Goal: Information Seeking & Learning: Learn about a topic

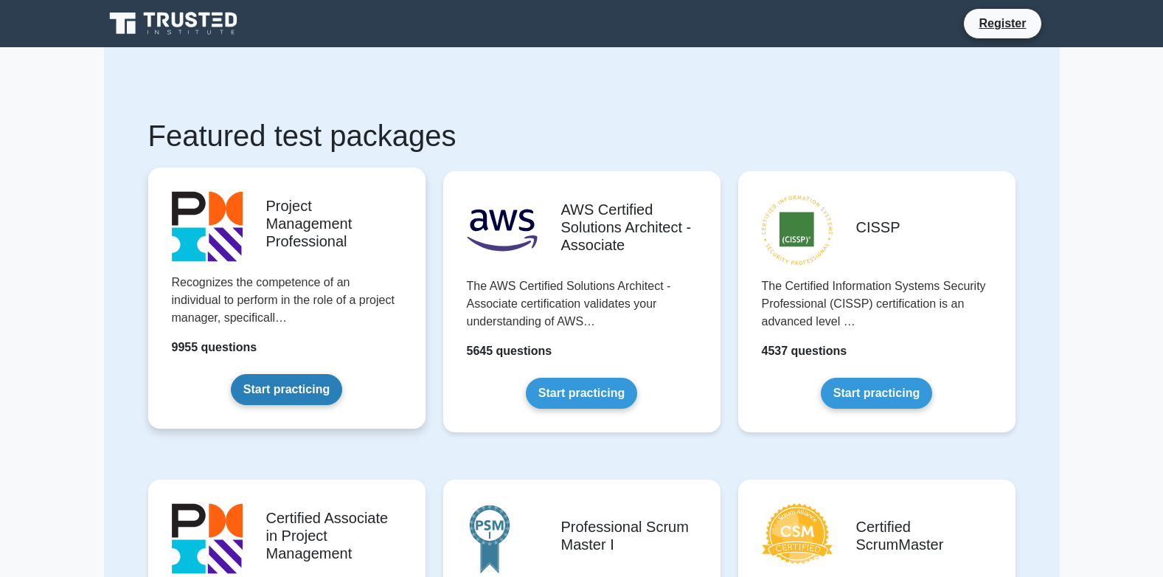
click at [282, 380] on link "Start practicing" at bounding box center [286, 389] width 111 height 31
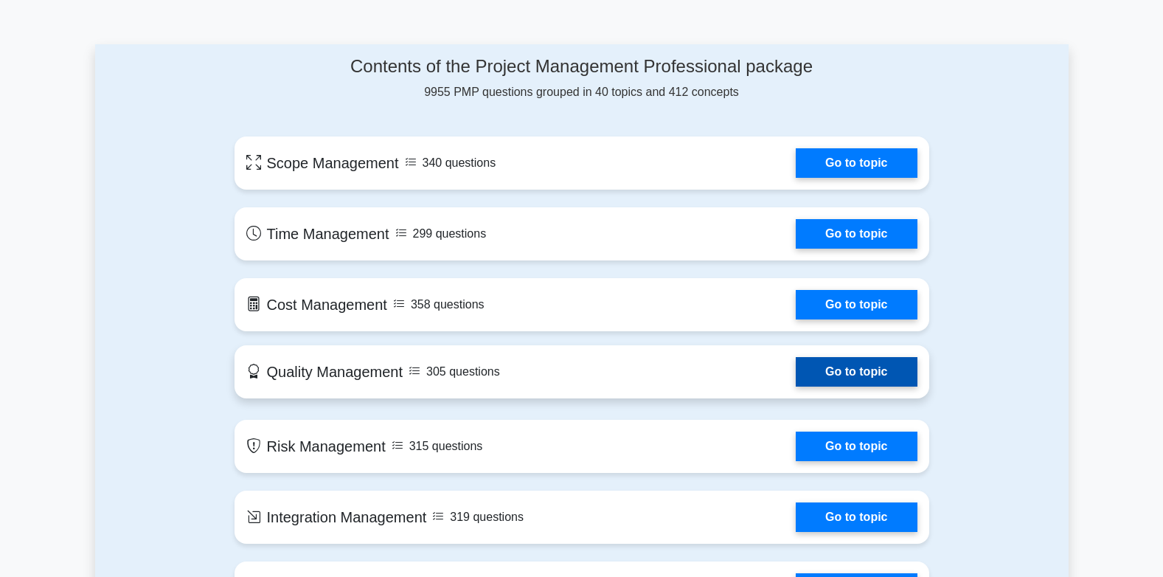
scroll to position [811, 0]
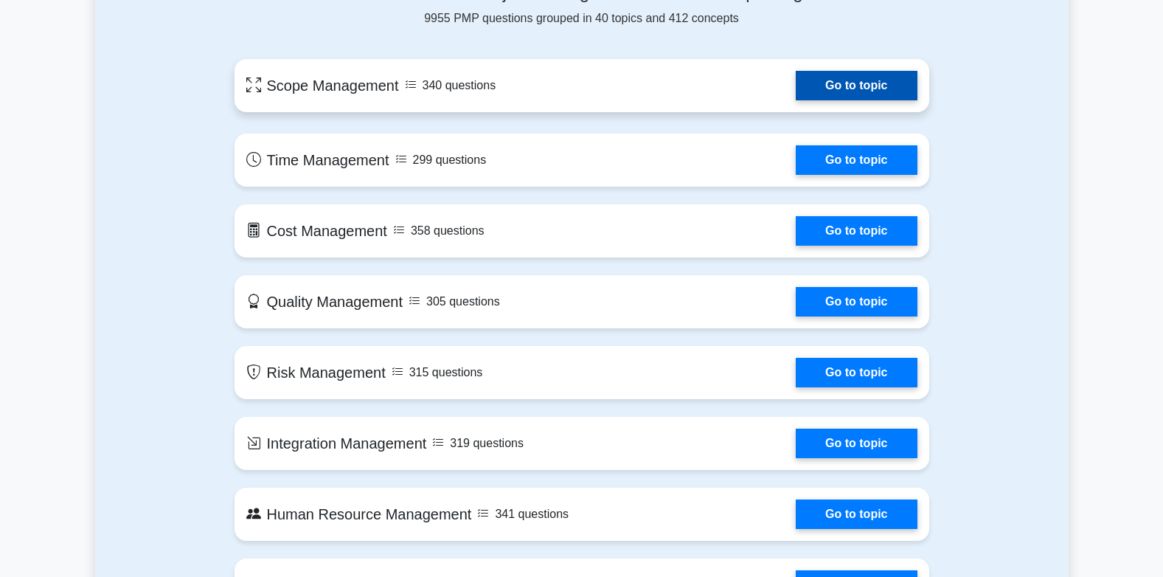
click at [849, 95] on link "Go to topic" at bounding box center [856, 85] width 121 height 29
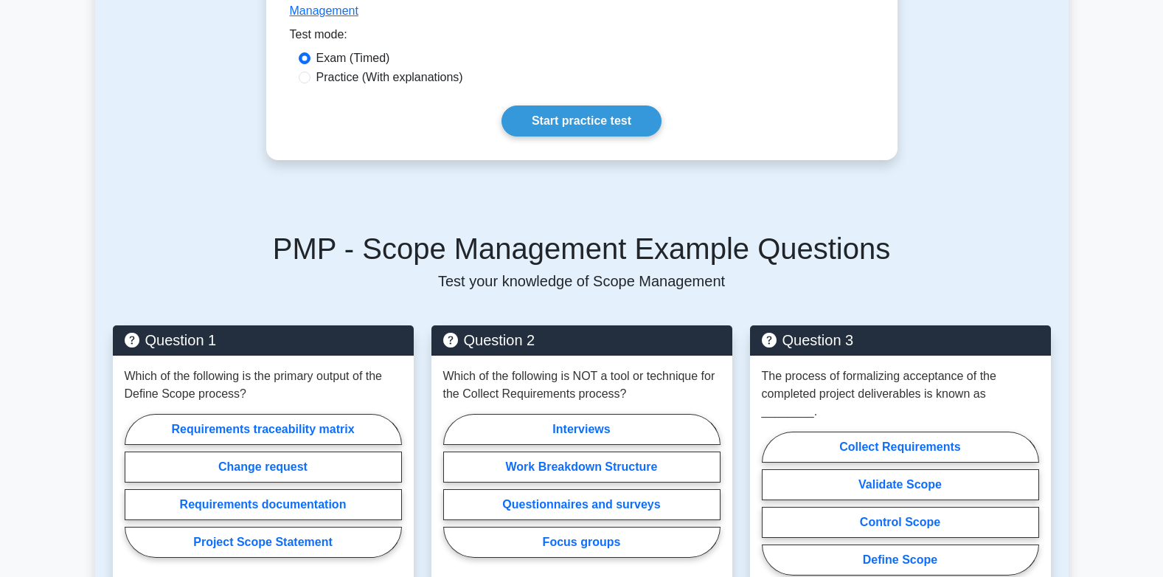
scroll to position [442, 0]
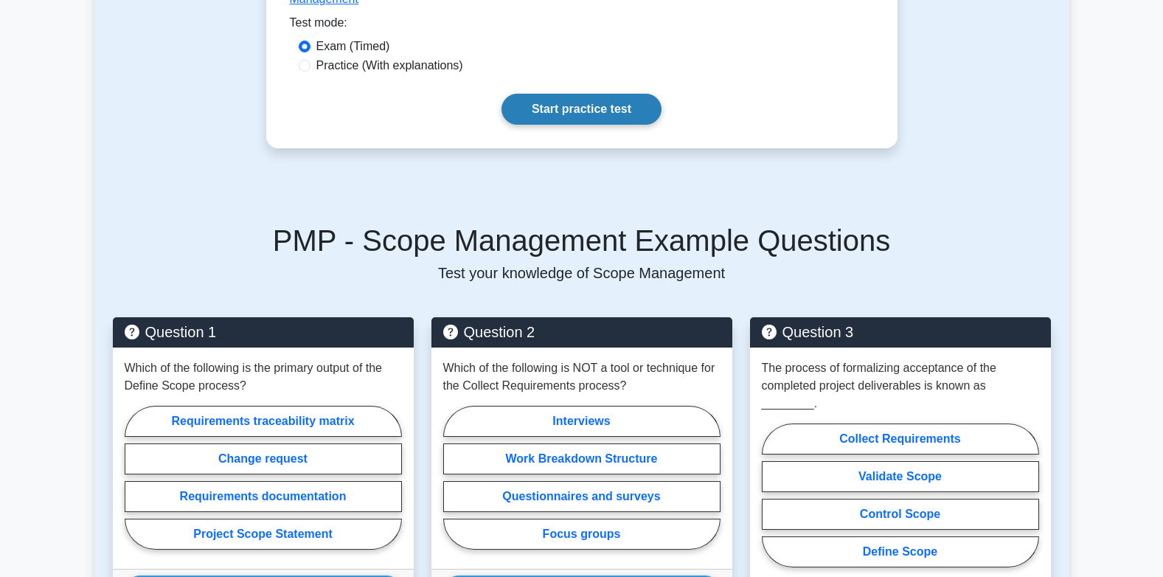
click at [542, 94] on link "Start practice test" at bounding box center [581, 109] width 160 height 31
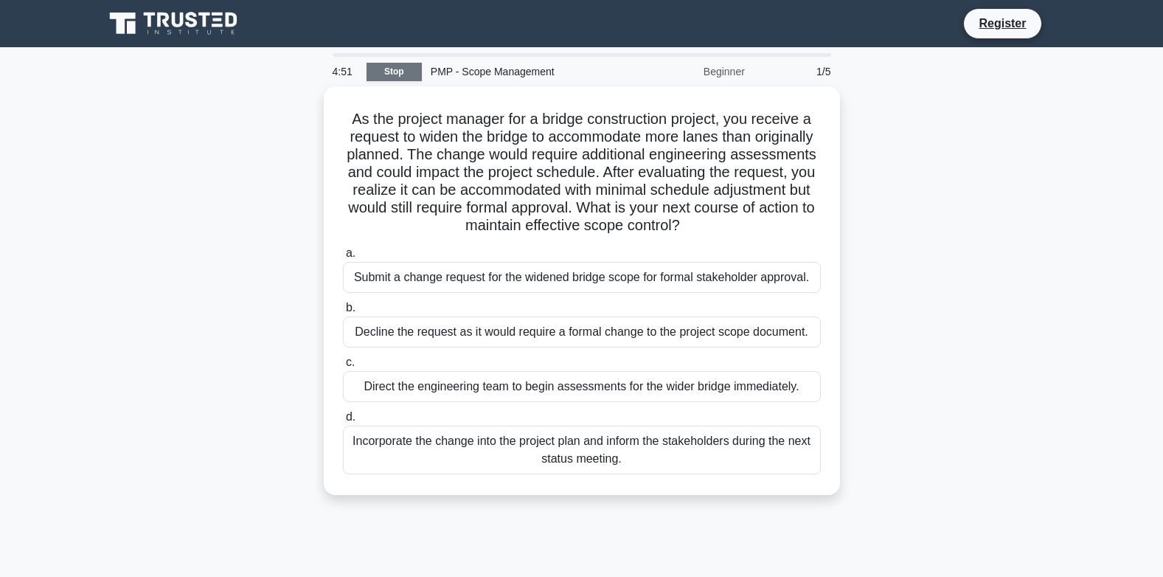
click at [384, 69] on link "Stop" at bounding box center [393, 72] width 55 height 18
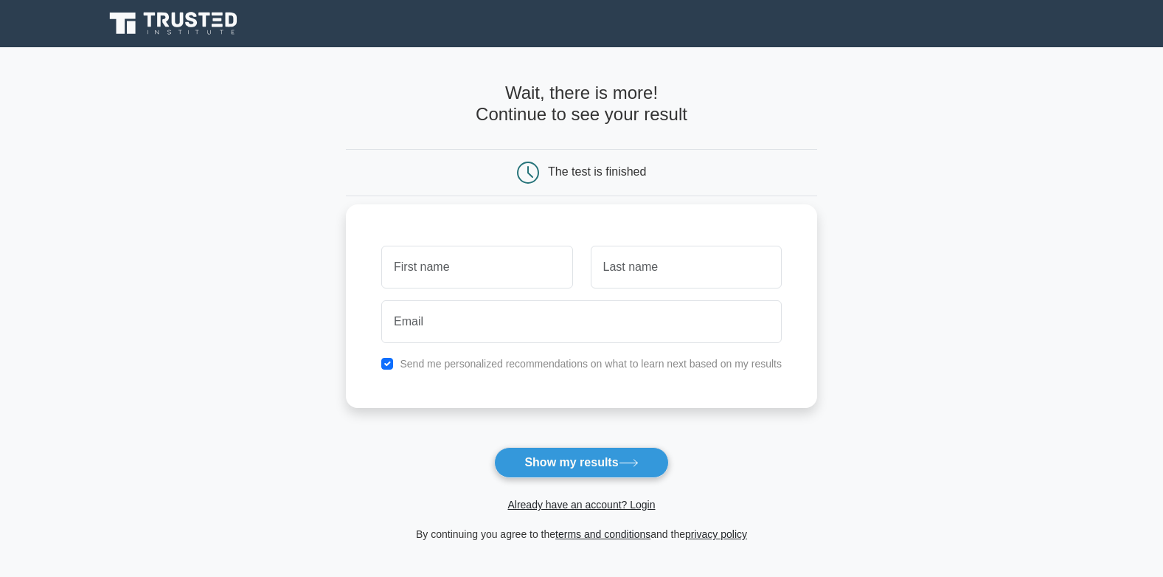
drag, startPoint x: 451, startPoint y: 252, endPoint x: 464, endPoint y: 250, distance: 12.7
click at [451, 252] on input "text" at bounding box center [476, 267] width 191 height 43
type input "sadare"
click at [664, 262] on input "text" at bounding box center [686, 267] width 191 height 43
type input "ayole"
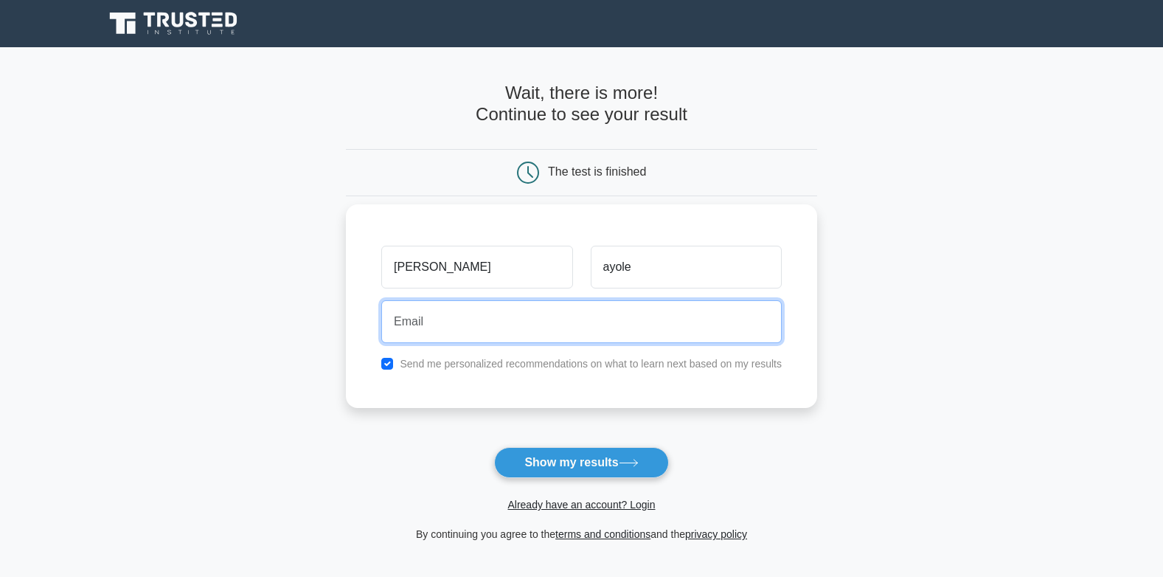
click at [462, 314] on input "email" at bounding box center [581, 321] width 400 height 43
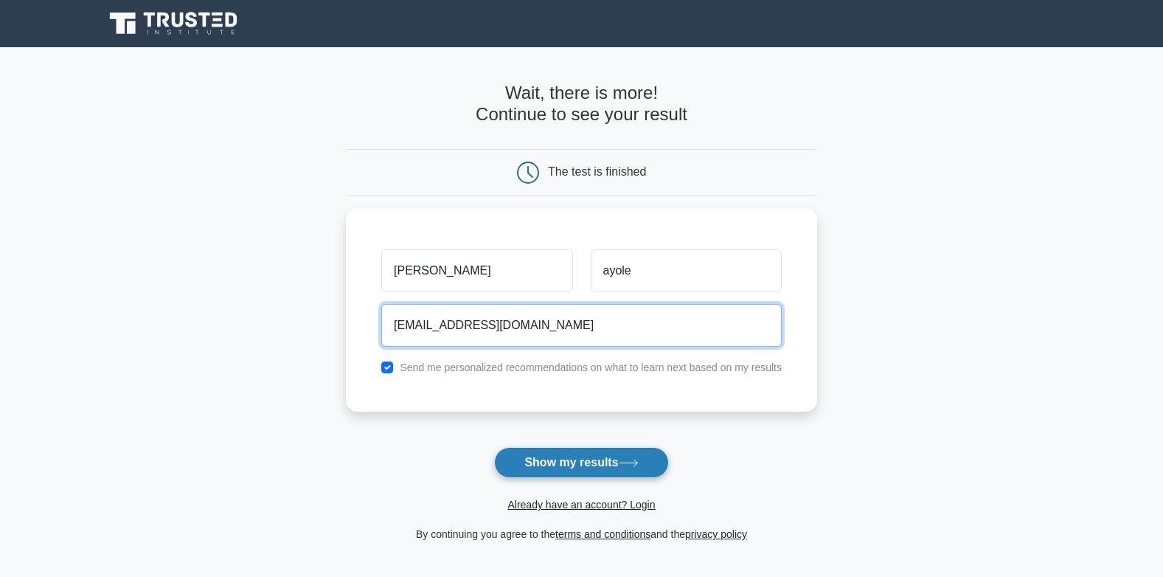
type input "sadareayodele@gmail.com"
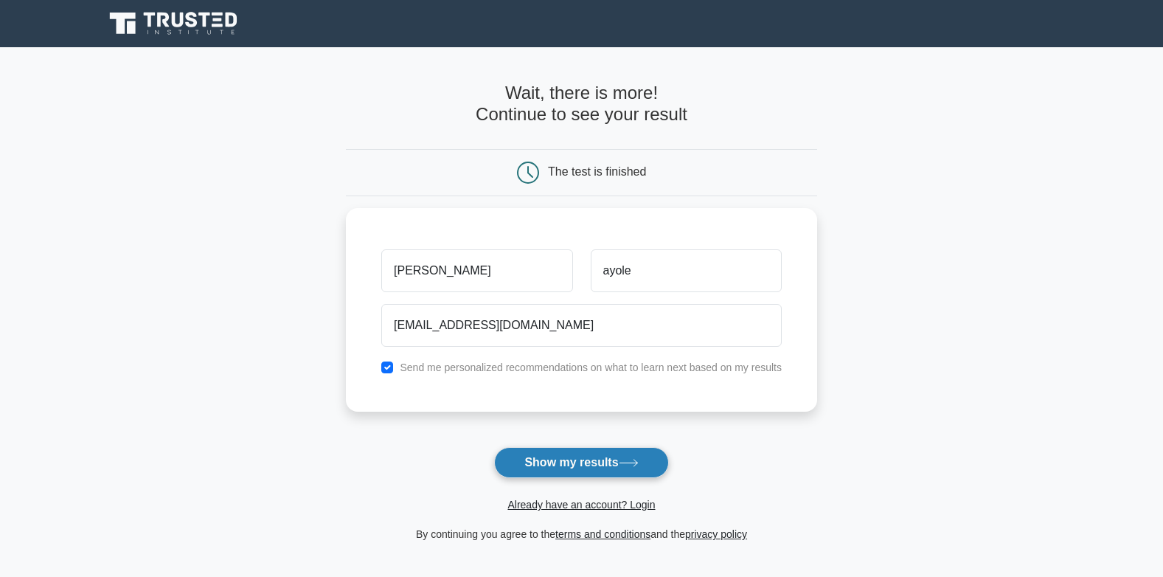
click at [647, 467] on button "Show my results" at bounding box center [581, 462] width 174 height 31
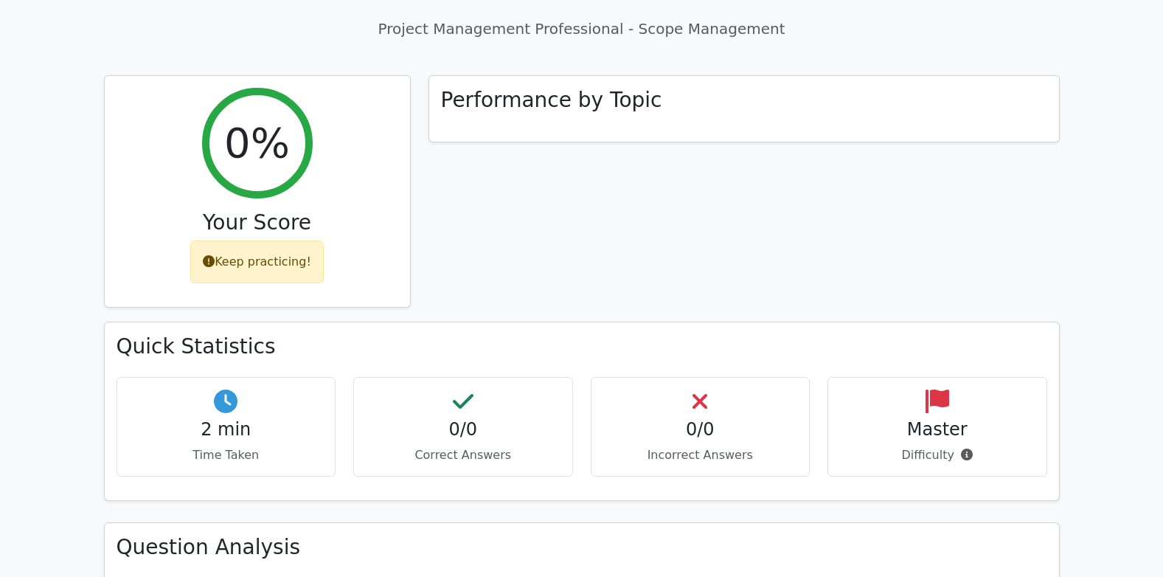
scroll to position [664, 0]
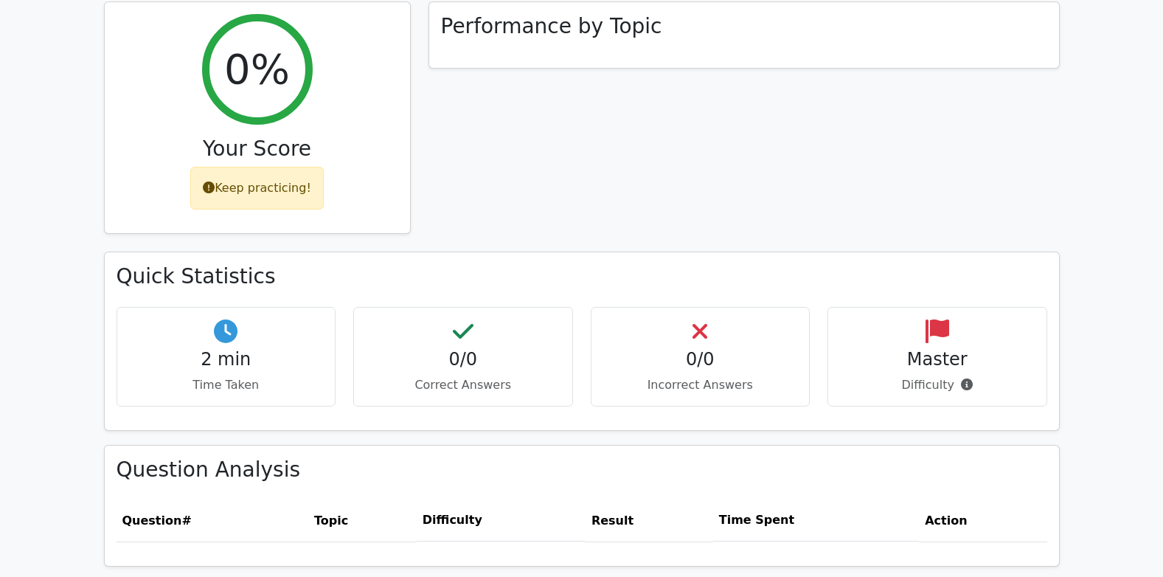
click at [162, 499] on th "Question #" at bounding box center [212, 520] width 192 height 42
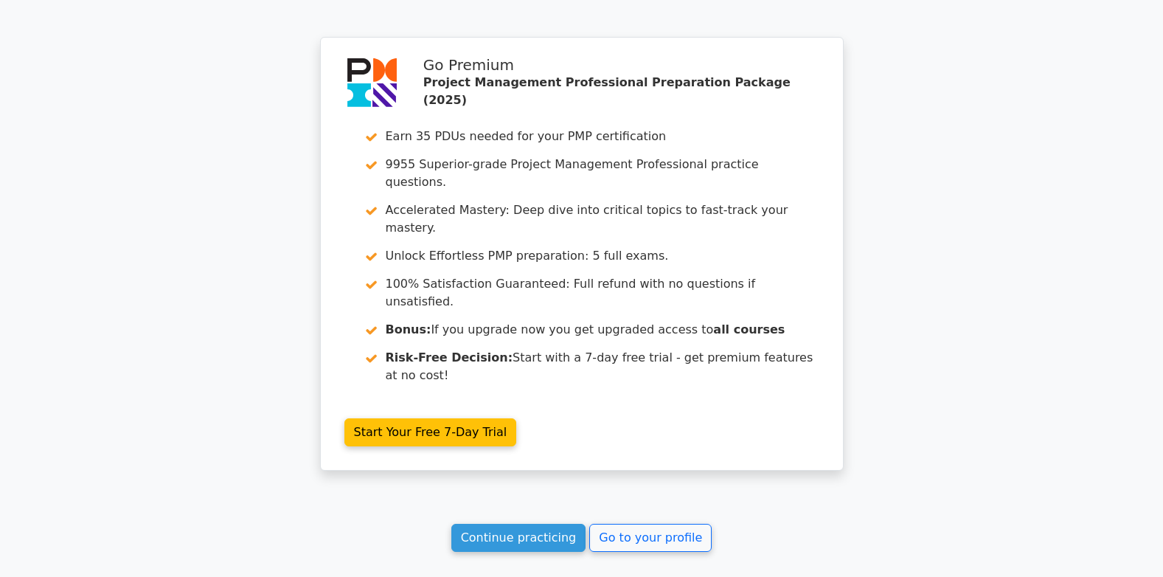
scroll to position [1253, 0]
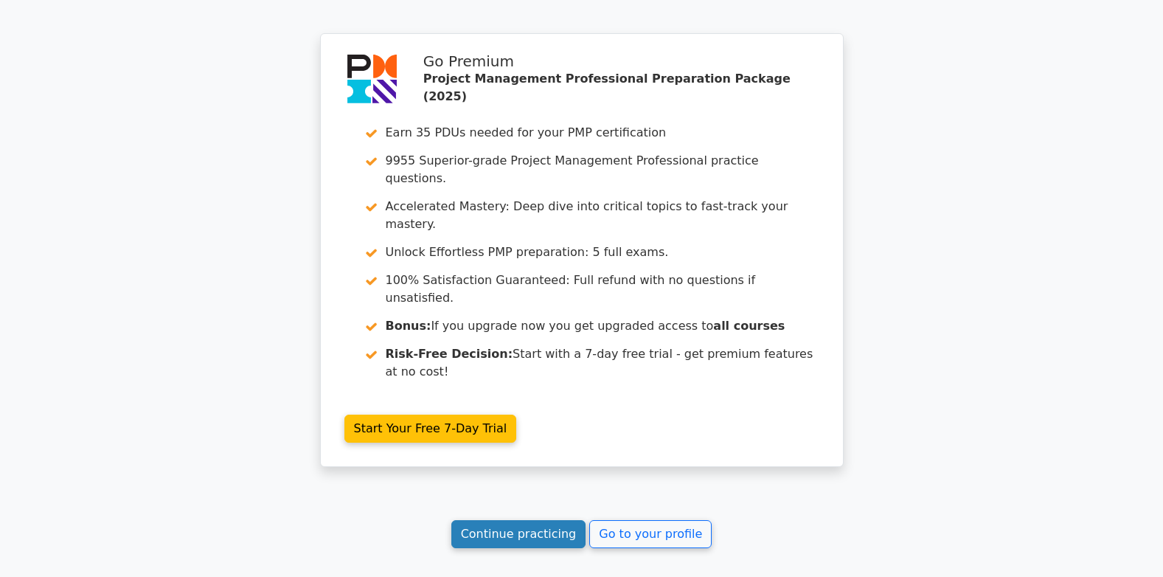
click at [529, 520] on link "Continue practicing" at bounding box center [518, 534] width 135 height 28
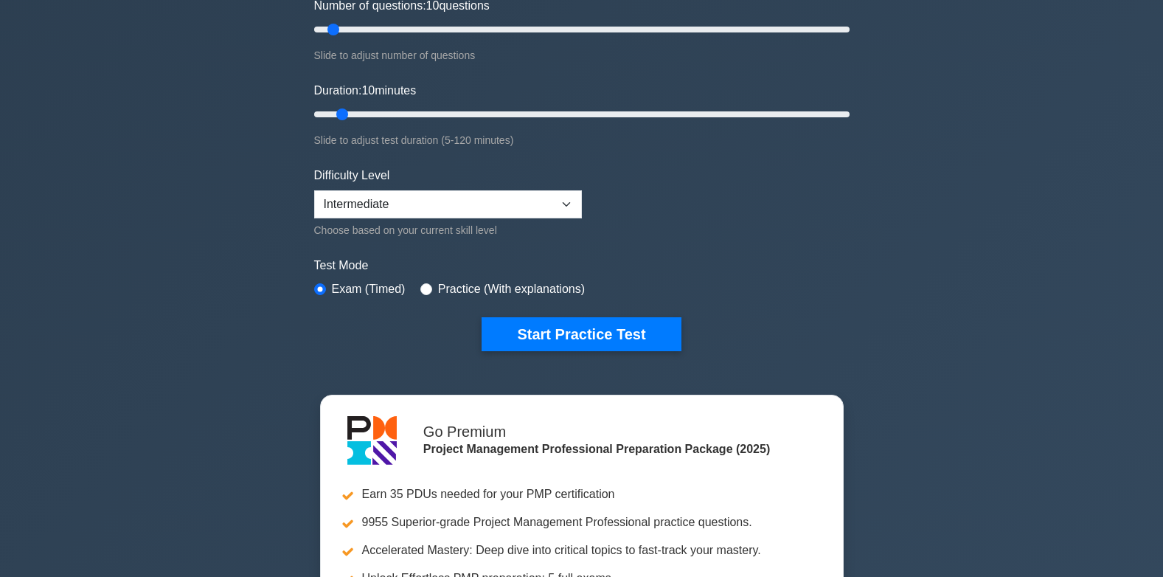
scroll to position [221, 0]
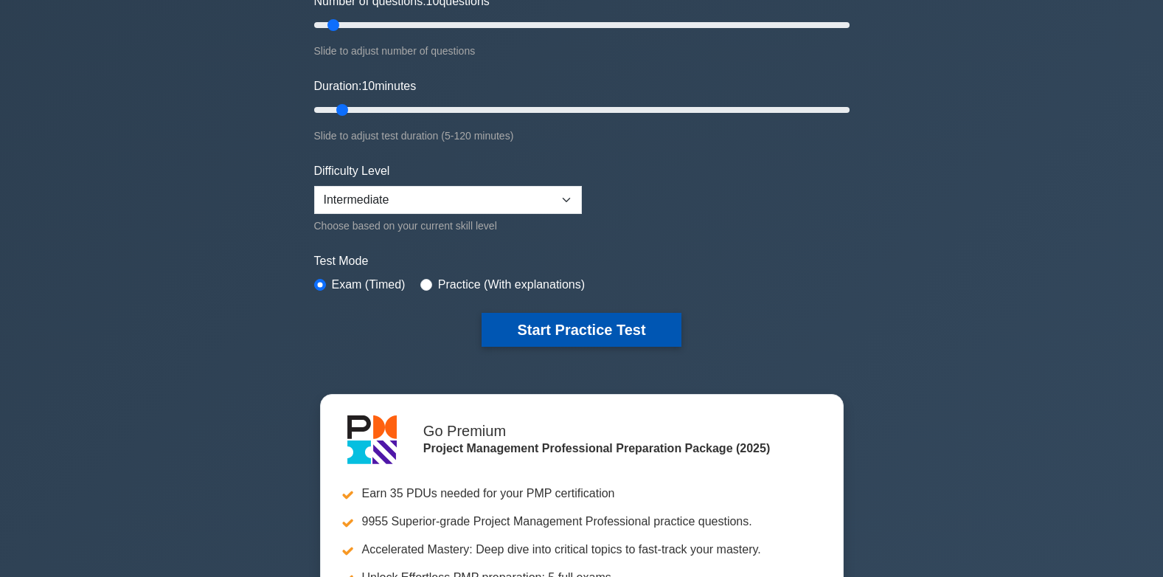
click at [543, 327] on button "Start Practice Test" at bounding box center [580, 330] width 199 height 34
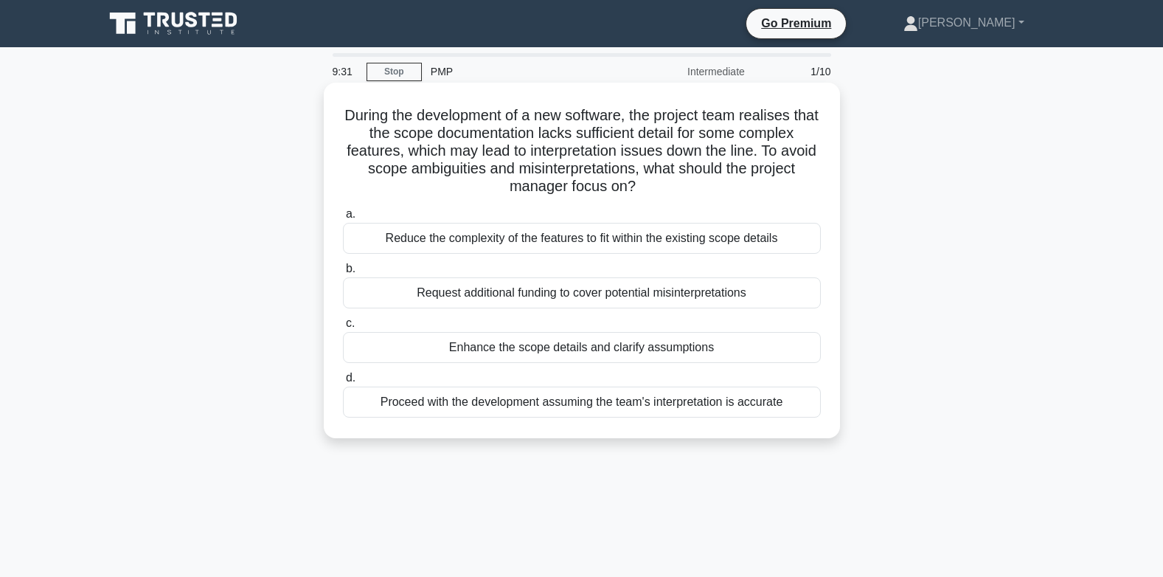
click at [415, 237] on div "Reduce the complexity of the features to fit within the existing scope details" at bounding box center [582, 238] width 478 height 31
click at [343, 219] on input "a. Reduce the complexity of the features to fit within the existing scope detai…" at bounding box center [343, 214] width 0 height 10
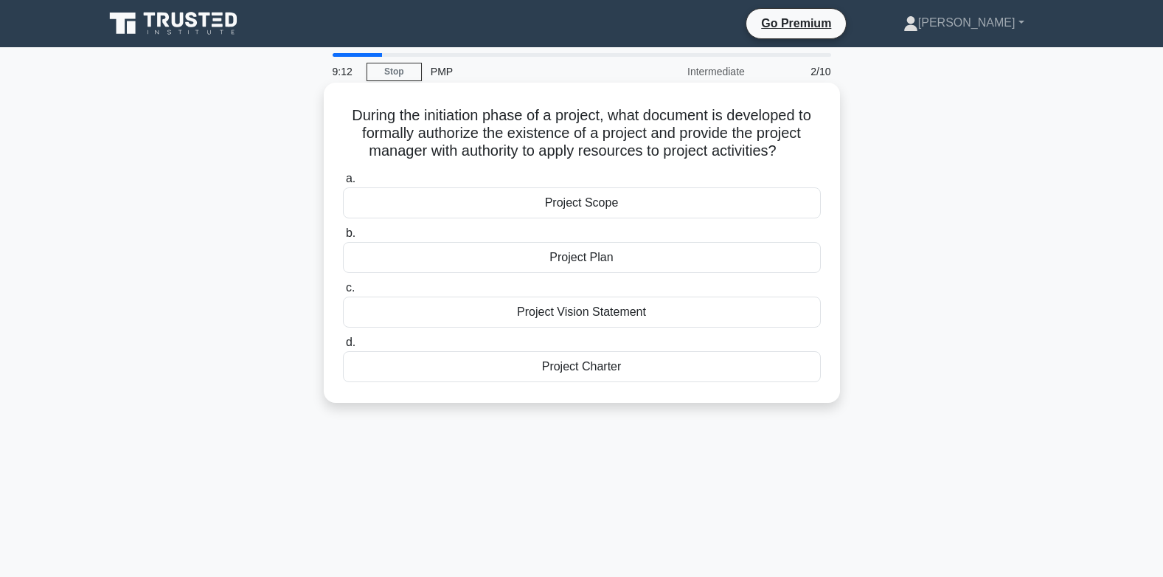
click at [655, 200] on div "Project Scope" at bounding box center [582, 202] width 478 height 31
click at [343, 184] on input "a. Project Scope" at bounding box center [343, 179] width 0 height 10
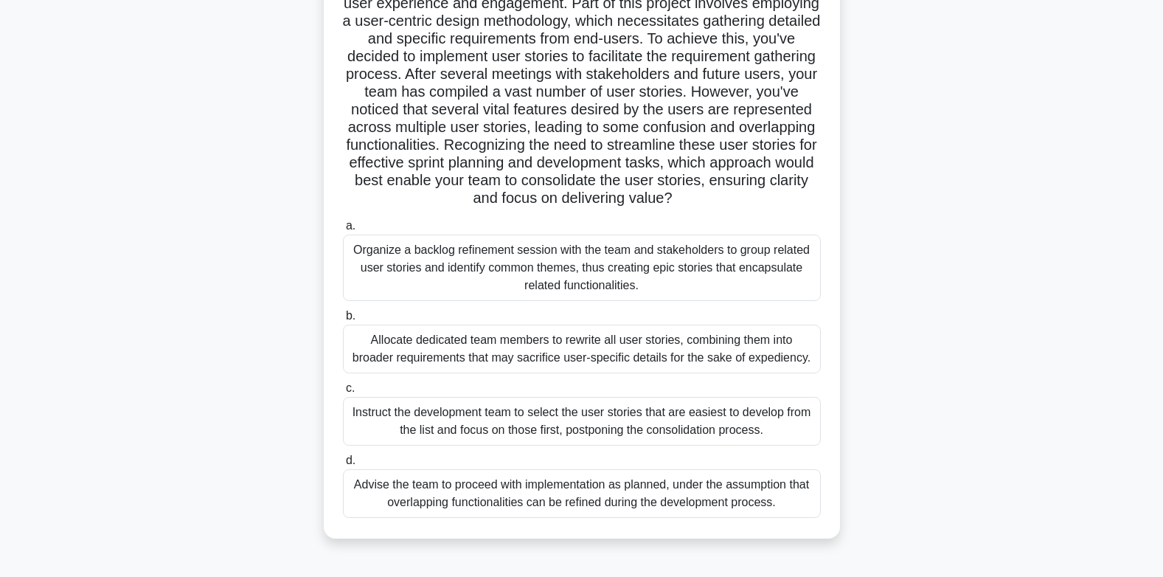
scroll to position [220, 0]
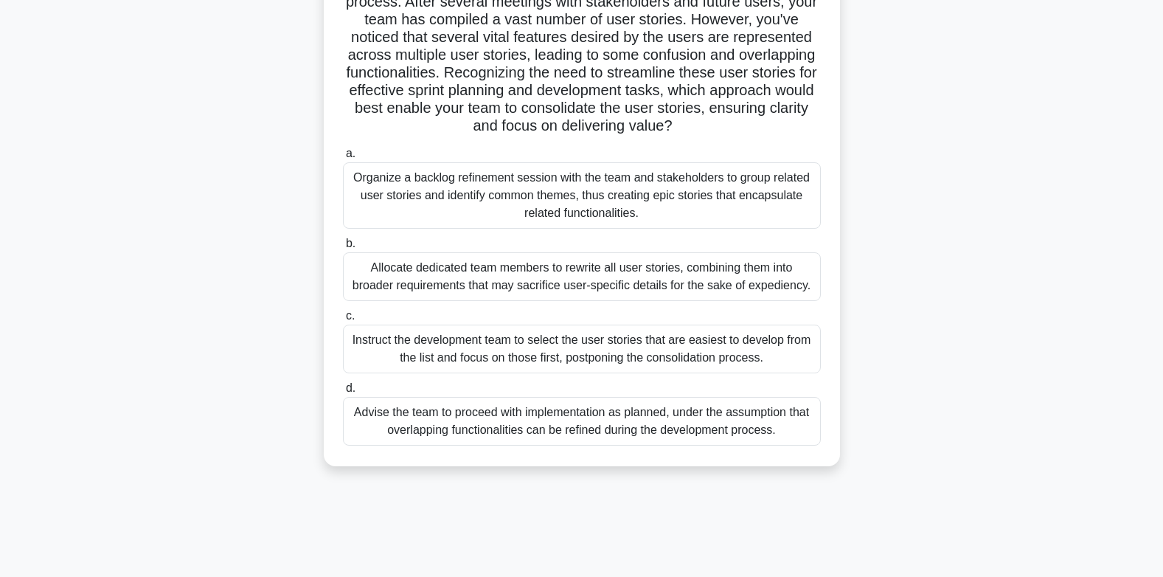
click at [399, 445] on div "Advise the team to proceed with implementation as planned, under the assumption…" at bounding box center [582, 421] width 478 height 49
click at [343, 393] on input "d. Advise the team to proceed with implementation as planned, under the assumpt…" at bounding box center [343, 388] width 0 height 10
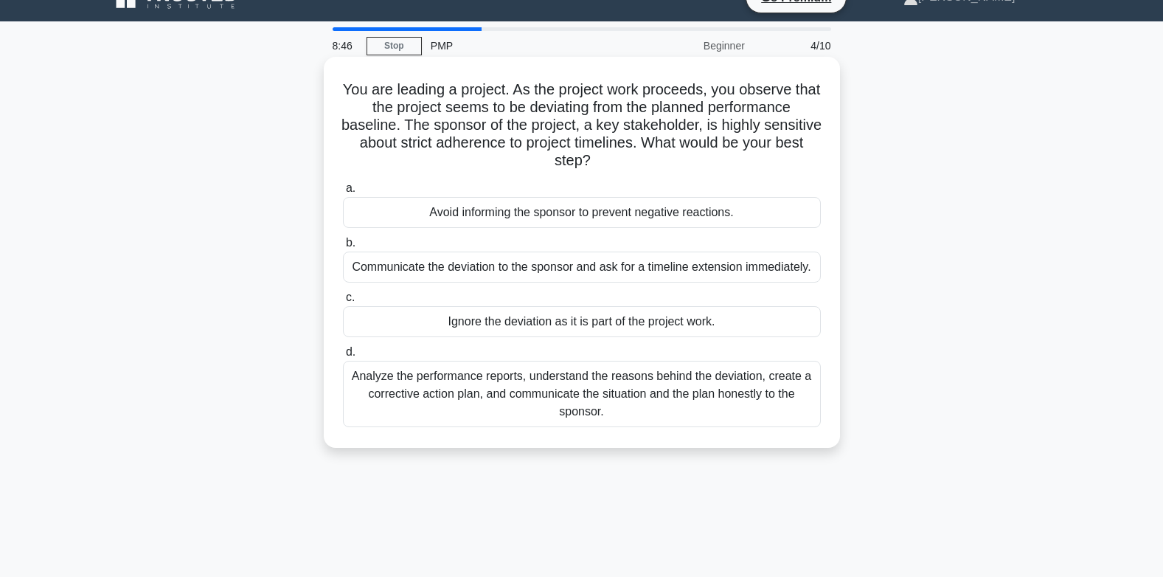
scroll to position [0, 0]
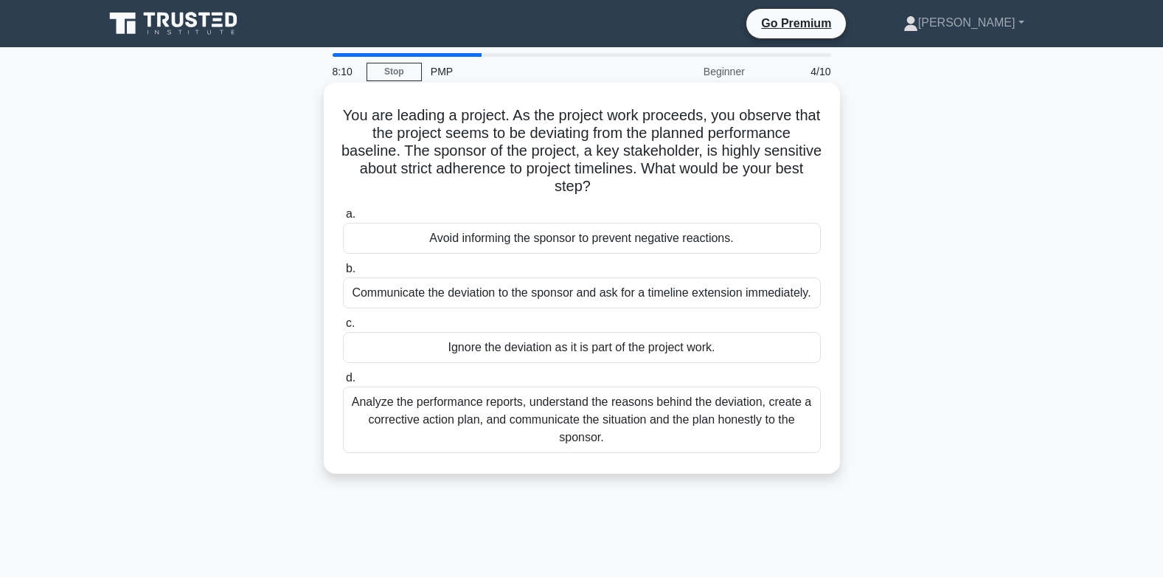
click at [692, 302] on div "Communicate the deviation to the sponsor and ask for a timeline extension immed…" at bounding box center [582, 292] width 478 height 31
click at [343, 274] on input "b. Communicate the deviation to the sponsor and ask for a timeline extension im…" at bounding box center [343, 269] width 0 height 10
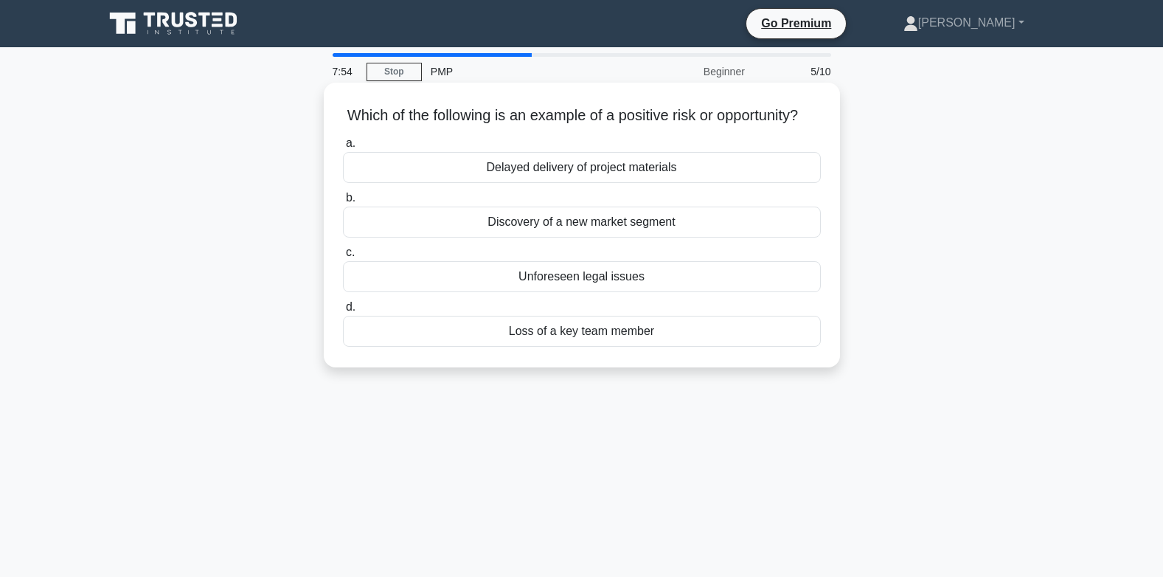
click at [569, 237] on div "Discovery of a new market segment" at bounding box center [582, 221] width 478 height 31
click at [343, 203] on input "b. Discovery of a new market segment" at bounding box center [343, 198] width 0 height 10
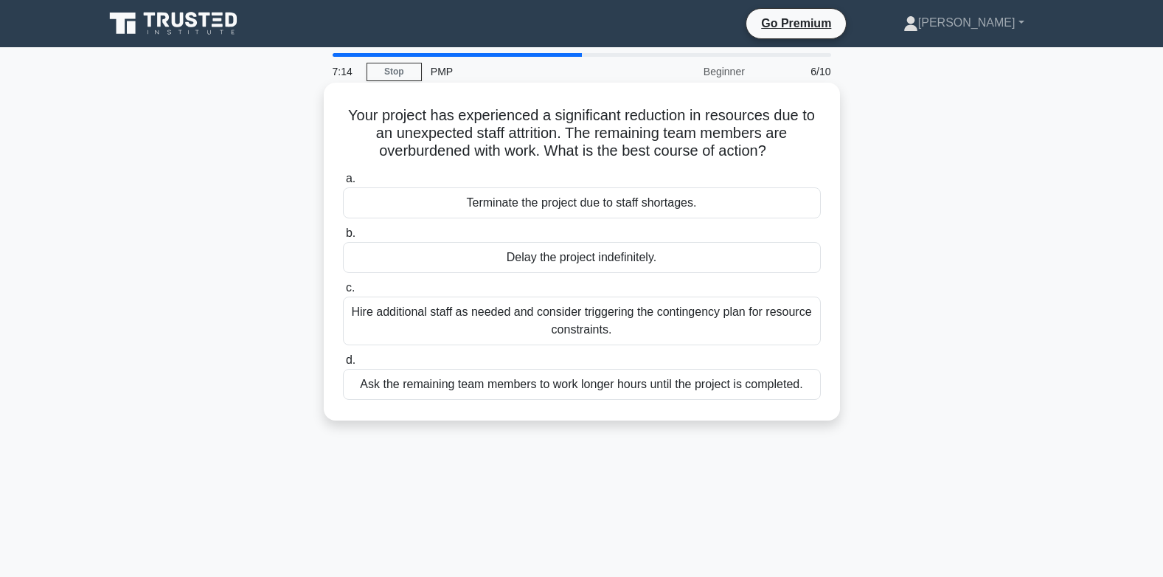
click at [500, 324] on div "Hire additional staff as needed and consider triggering the contingency plan fo…" at bounding box center [582, 320] width 478 height 49
click at [343, 293] on input "c. Hire additional staff as needed and consider triggering the contingency plan…" at bounding box center [343, 288] width 0 height 10
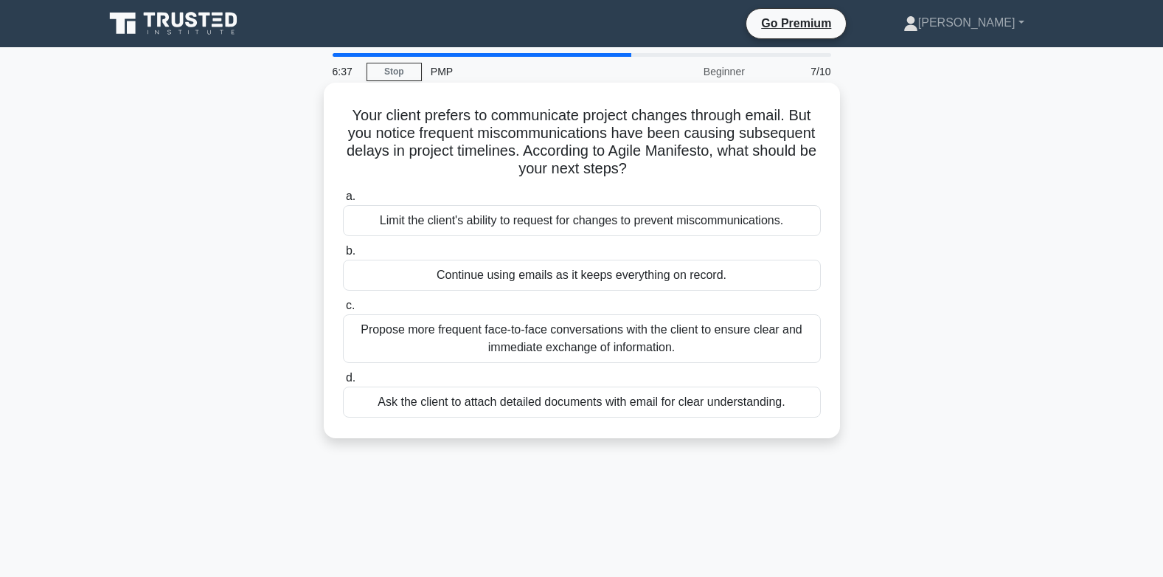
click at [683, 345] on div "Propose more frequent face-to-face conversations with the client to ensure clea…" at bounding box center [582, 338] width 478 height 49
click at [343, 310] on input "c. Propose more frequent face-to-face conversations with the client to ensure c…" at bounding box center [343, 306] width 0 height 10
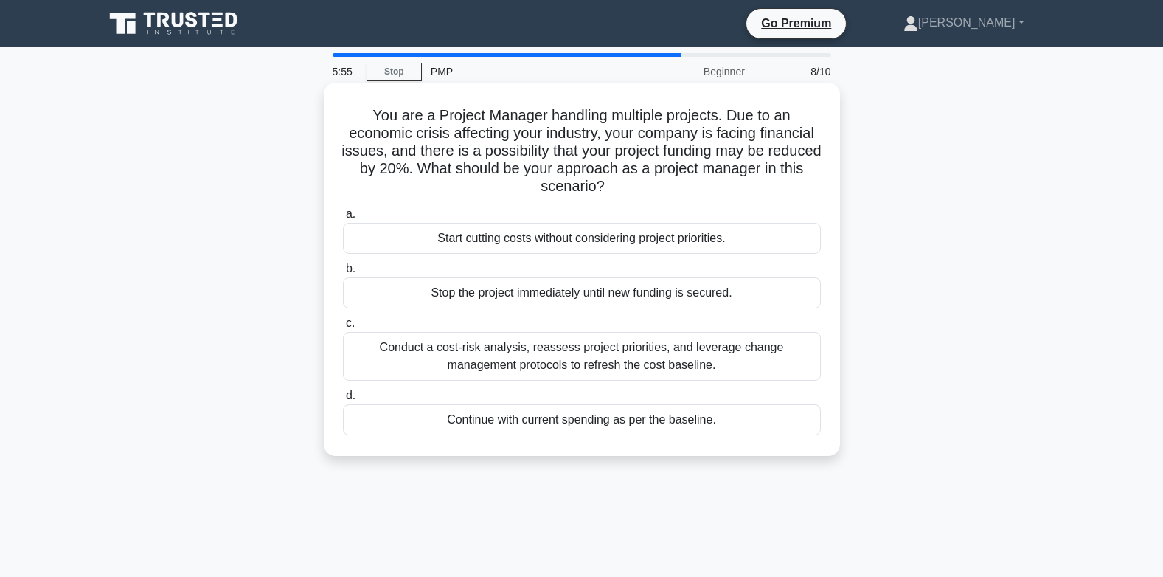
click at [696, 361] on div "Conduct a cost-risk analysis, reassess project priorities, and leverage change …" at bounding box center [582, 356] width 478 height 49
click at [343, 328] on input "c. Conduct a cost-risk analysis, reassess project priorities, and leverage chan…" at bounding box center [343, 324] width 0 height 10
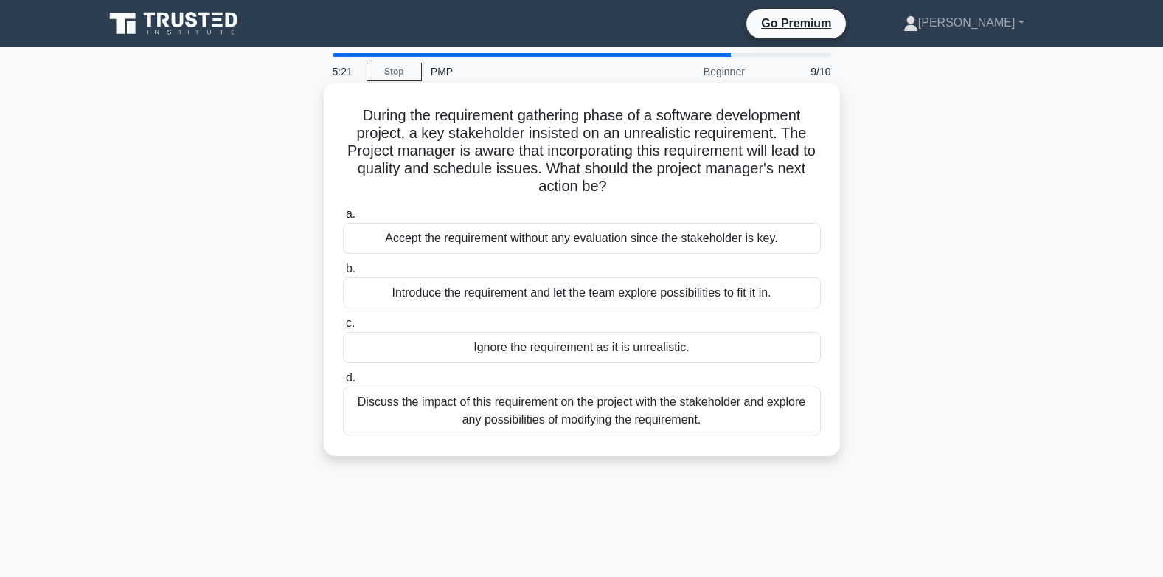
click at [724, 296] on div "Introduce the requirement and let the team explore possibilities to fit it in." at bounding box center [582, 292] width 478 height 31
click at [343, 274] on input "b. Introduce the requirement and let the team explore possibilities to fit it i…" at bounding box center [343, 269] width 0 height 10
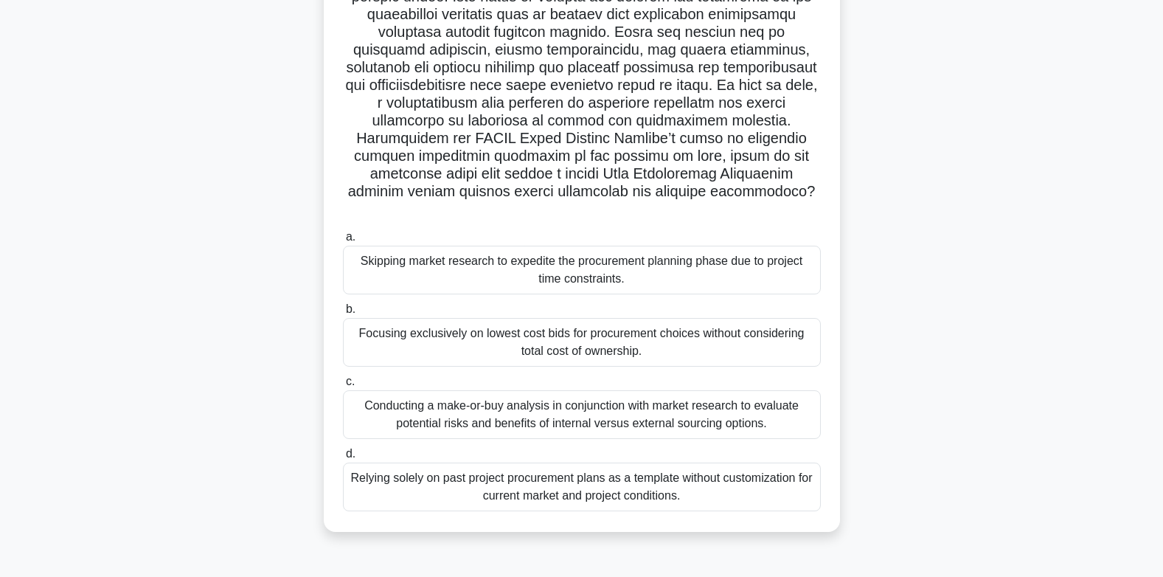
scroll to position [220, 0]
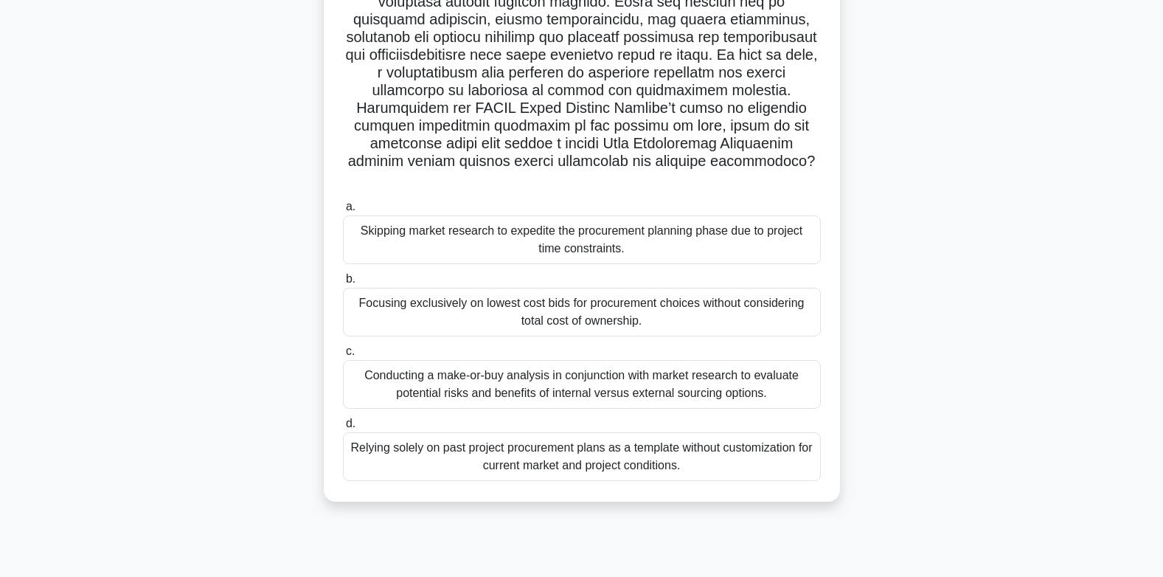
click at [459, 390] on div "Conducting a make-or-buy analysis in conjunction with market research to evalua…" at bounding box center [582, 384] width 478 height 49
click at [343, 356] on input "c. Conducting a make-or-buy analysis in conjunction with market research to eva…" at bounding box center [343, 352] width 0 height 10
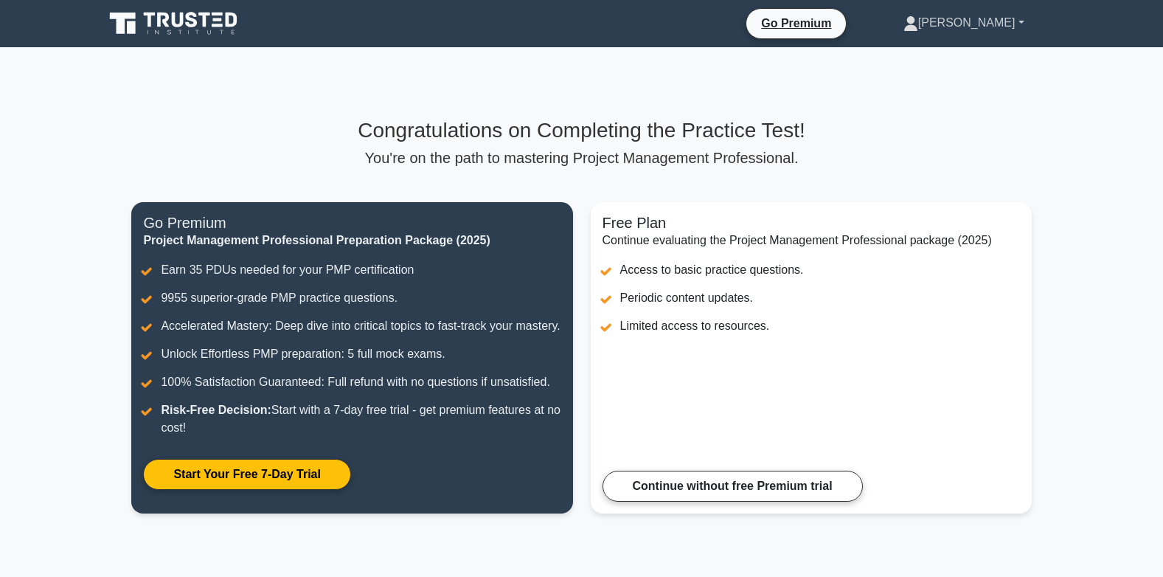
click at [989, 26] on link "[PERSON_NAME]" at bounding box center [964, 22] width 192 height 29
click at [1024, 21] on link "[PERSON_NAME]" at bounding box center [964, 22] width 192 height 29
click at [840, 30] on link "Go Premium" at bounding box center [796, 23] width 88 height 18
